Goal: Task Accomplishment & Management: Manage account settings

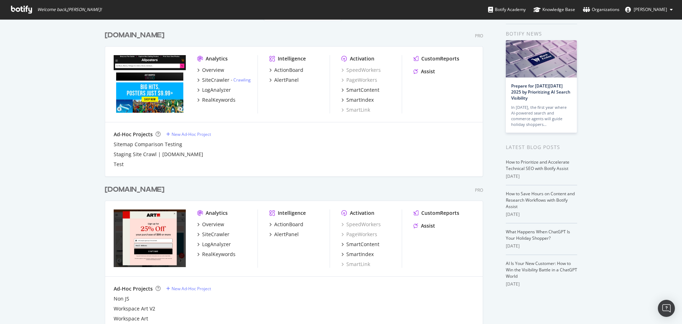
scroll to position [54, 0]
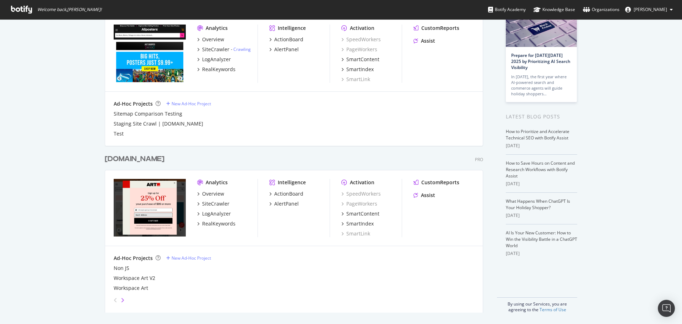
click at [121, 300] on icon "angle-right" at bounding box center [123, 300] width 4 height 6
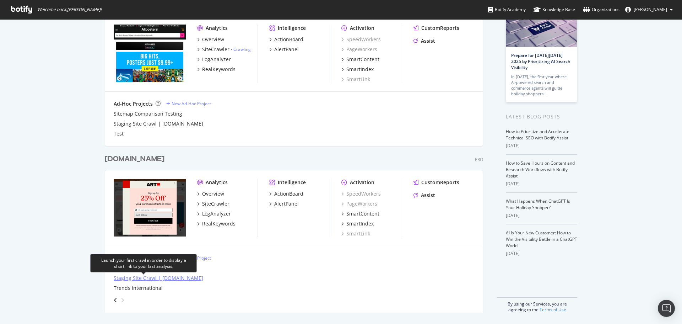
click at [137, 278] on div "Staging Site Crawl | [DOMAIN_NAME]" at bounding box center [159, 277] width 90 height 7
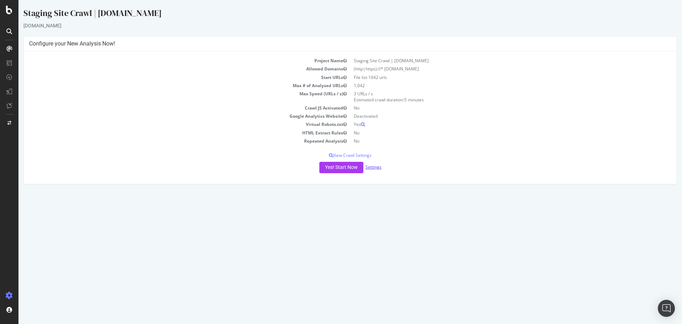
click at [374, 165] on link "Settings" at bounding box center [374, 167] width 16 height 6
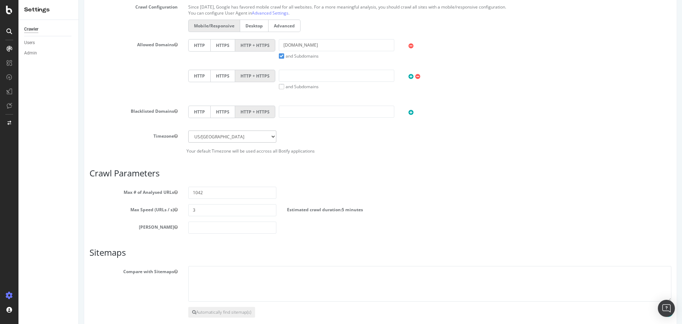
scroll to position [277, 0]
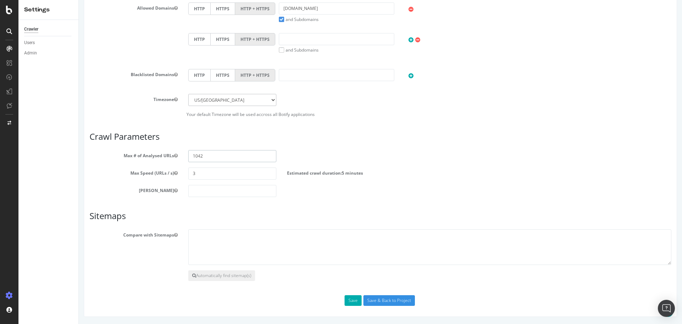
drag, startPoint x: 205, startPoint y: 156, endPoint x: 164, endPoint y: 155, distance: 41.2
click at [165, 155] on div "Max # of Analysed URLs 1042" at bounding box center [380, 156] width 593 height 12
type input "10000"
click at [468, 168] on div "Max Speed (URLs / s) 3 Estimated crawl duration: 55 minutes" at bounding box center [380, 173] width 593 height 12
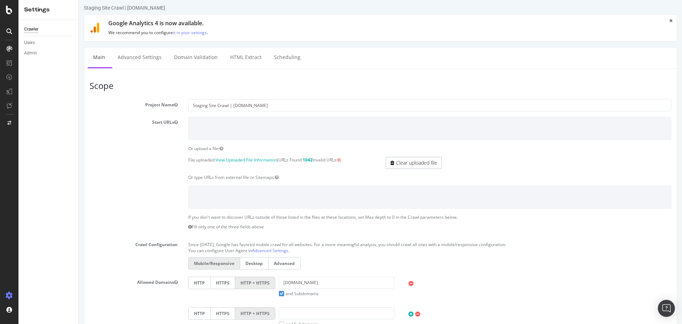
scroll to position [0, 0]
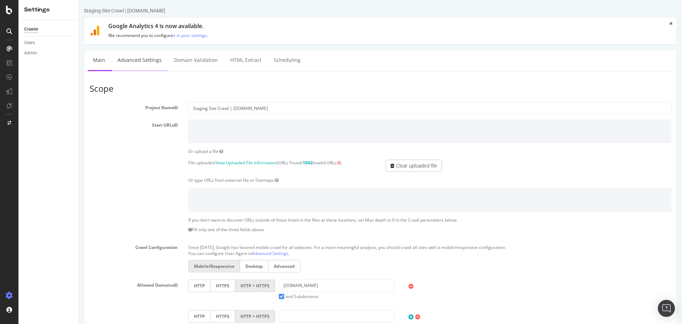
click at [135, 56] on link "Advanced Settings" at bounding box center [139, 60] width 55 height 20
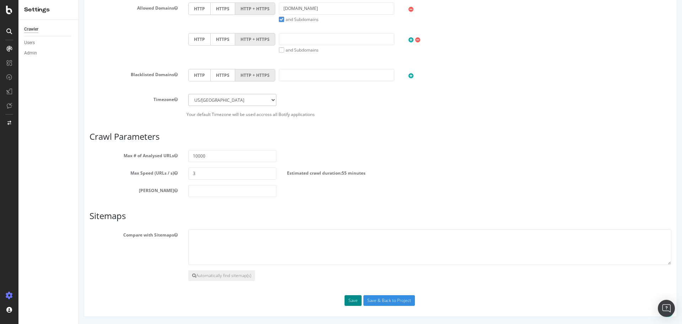
click at [350, 304] on button "Save" at bounding box center [353, 300] width 17 height 11
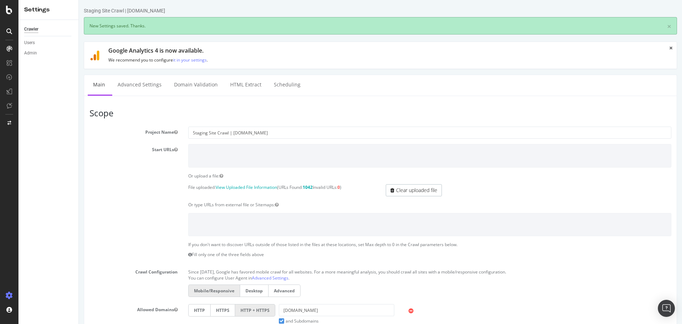
scroll to position [0, 0]
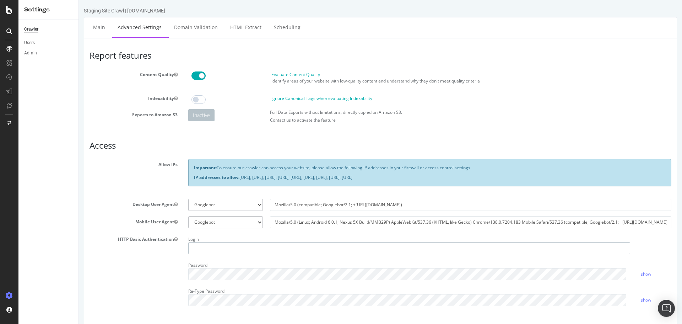
click at [225, 251] on input "text" at bounding box center [409, 248] width 442 height 12
type input "storefront"
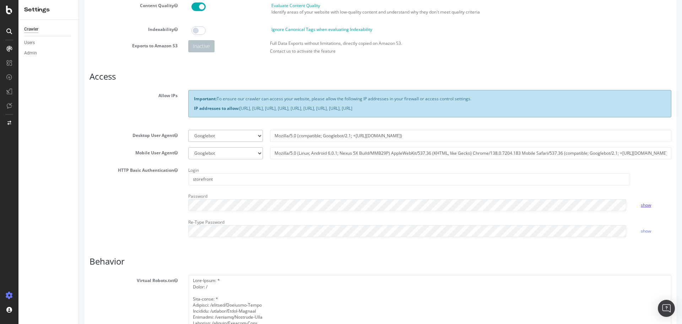
scroll to position [71, 0]
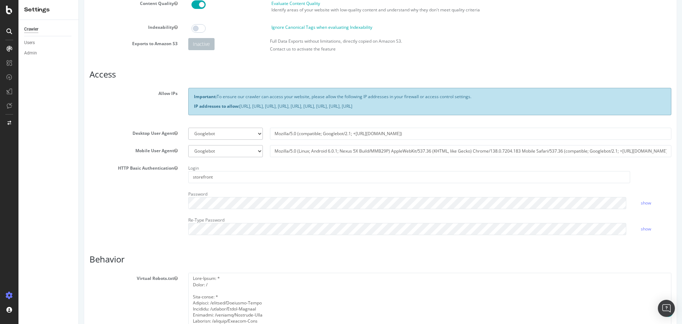
click at [161, 229] on div "HTTP Basic Authentication Login storefront Password show Re-Type Password show" at bounding box center [380, 201] width 593 height 78
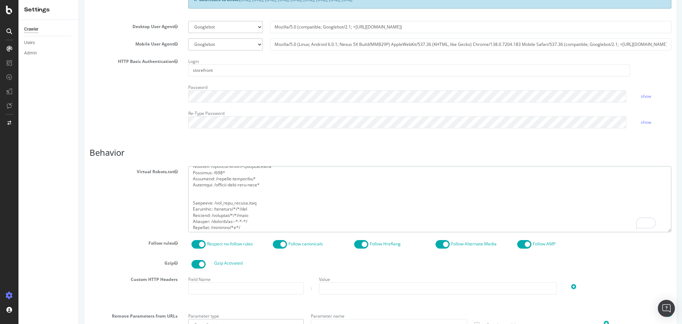
scroll to position [131, 0]
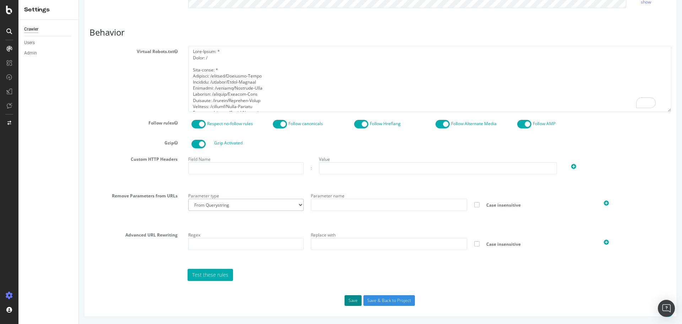
click at [352, 300] on button "Save" at bounding box center [353, 300] width 17 height 11
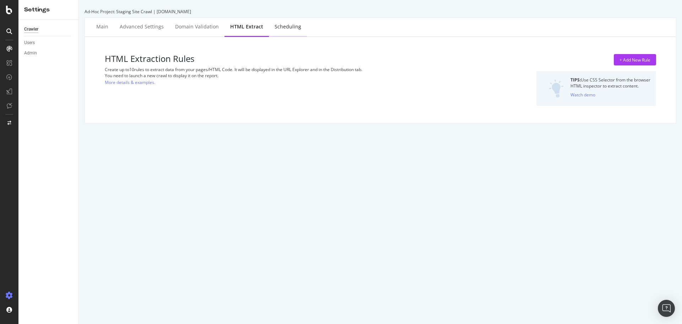
click at [280, 28] on div "Scheduling" at bounding box center [288, 26] width 27 height 7
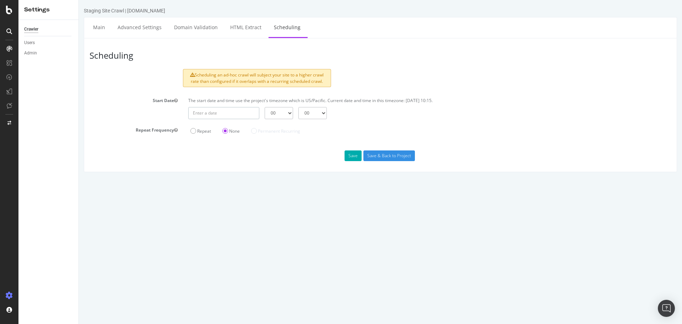
type input "[DATE]"
click at [232, 115] on input "[DATE]" at bounding box center [223, 113] width 71 height 12
click at [250, 149] on td "1" at bounding box center [247, 150] width 17 height 11
click at [286, 112] on select "00 01 02 03 04 05 06 07 08 09 10 11 12 13 14 15 16 17 18 19 20 21 22 23" at bounding box center [279, 113] width 28 height 12
select select "10"
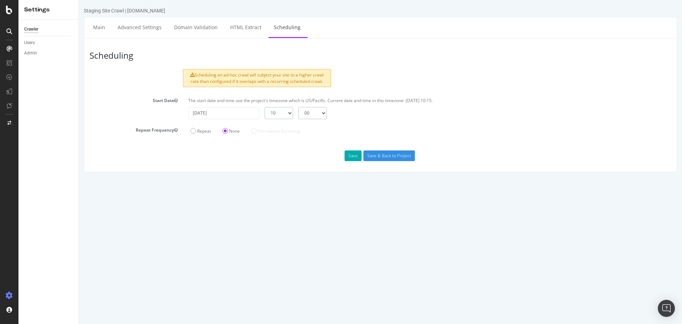
click at [265, 107] on select "00 01 02 03 04 05 06 07 08 09 10 11 12 13 14 15 16 17 18 19 20 21 22 23" at bounding box center [279, 113] width 28 height 12
click at [317, 111] on select "00 15 30 45" at bounding box center [312, 113] width 28 height 12
select select "30"
click at [298, 107] on select "00 15 30 45" at bounding box center [312, 113] width 28 height 12
click at [351, 156] on button "Save" at bounding box center [353, 155] width 17 height 11
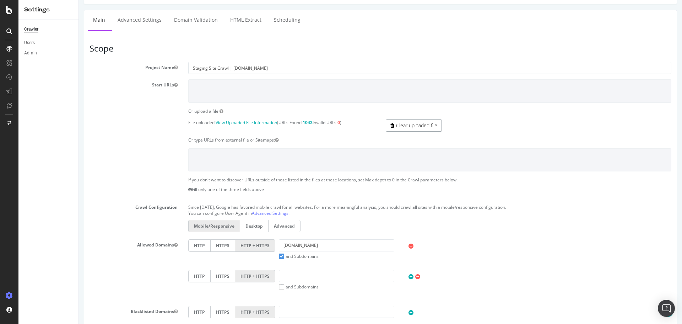
click at [403, 124] on link "Clear uploaded file" at bounding box center [414, 125] width 56 height 12
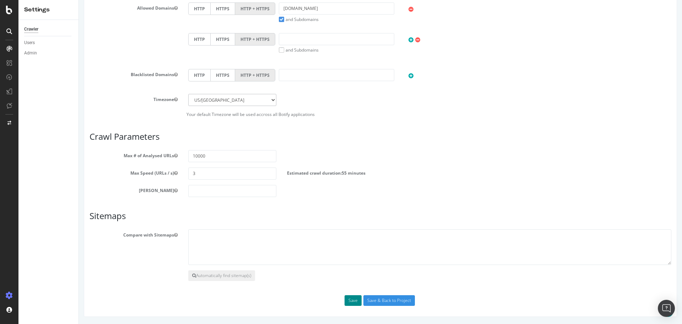
click at [349, 299] on button "Save" at bounding box center [353, 300] width 17 height 11
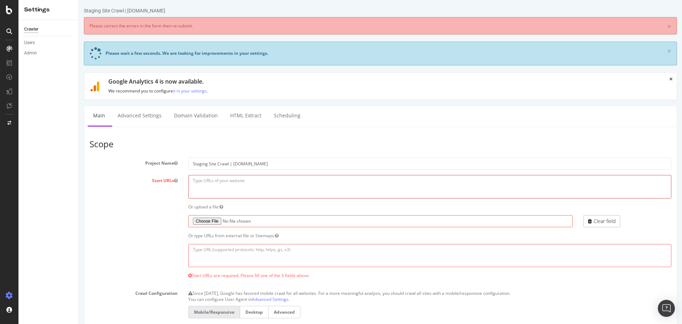
click at [236, 187] on textarea at bounding box center [429, 186] width 483 height 23
paste textarea "[URL][DOMAIN_NAME]"
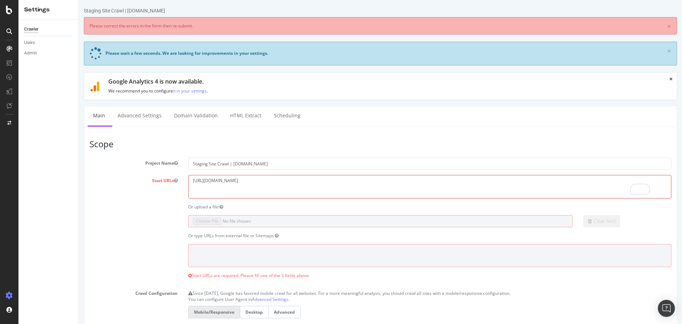
type textarea "[URL][DOMAIN_NAME]"
click at [151, 223] on div "Clear field" at bounding box center [380, 221] width 593 height 12
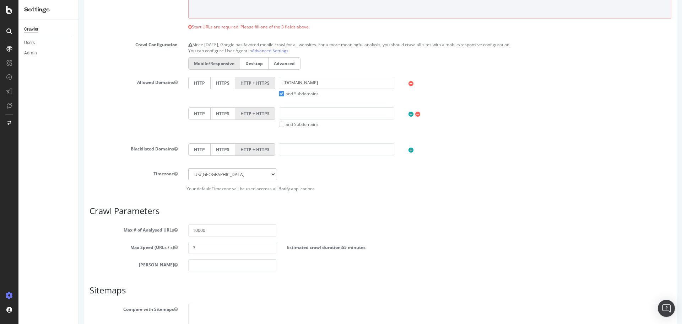
scroll to position [323, 0]
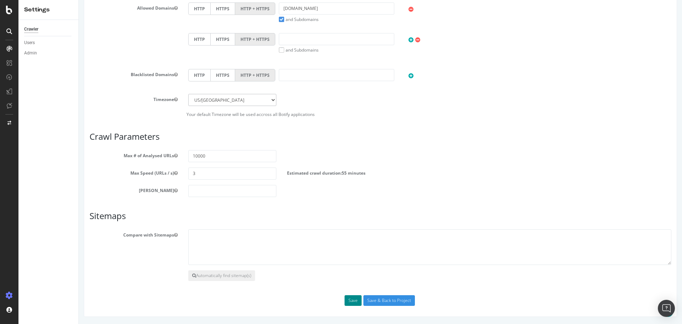
click at [349, 303] on button "Save" at bounding box center [353, 300] width 17 height 11
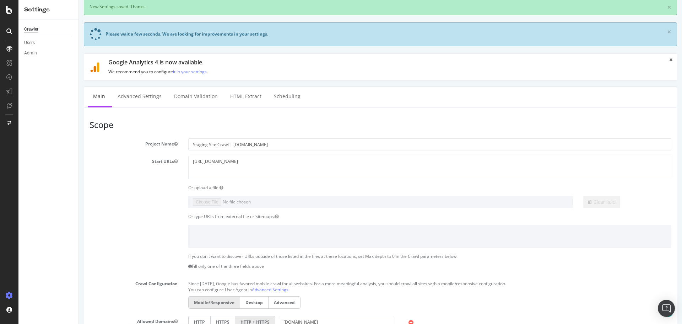
scroll to position [0, 0]
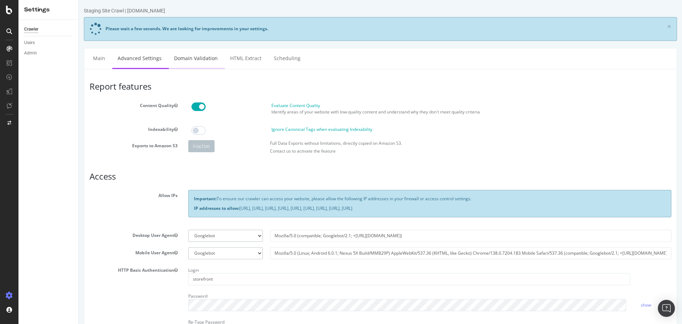
click at [191, 54] on link "Domain Validation" at bounding box center [196, 58] width 54 height 20
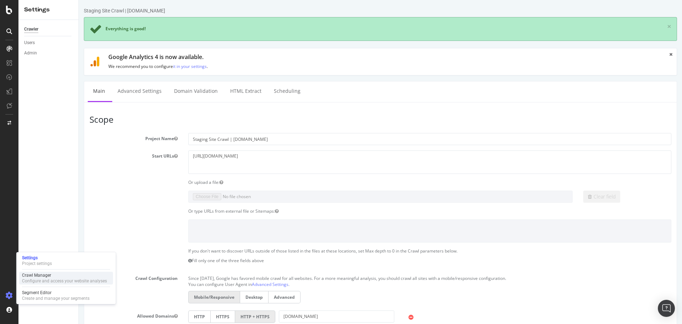
click at [31, 281] on div "Configure and access your website analyses" at bounding box center [64, 281] width 85 height 6
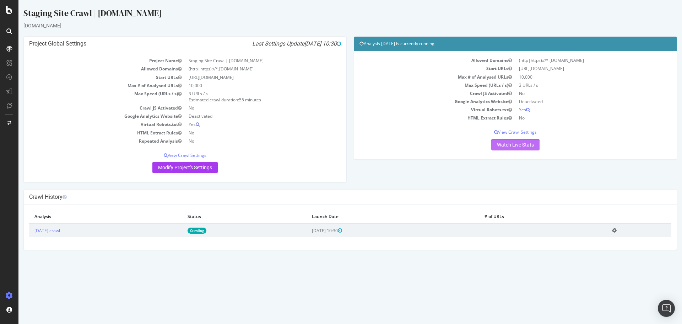
click at [509, 145] on link "Watch Live Stats" at bounding box center [515, 144] width 48 height 11
